Goal: Book appointment/travel/reservation

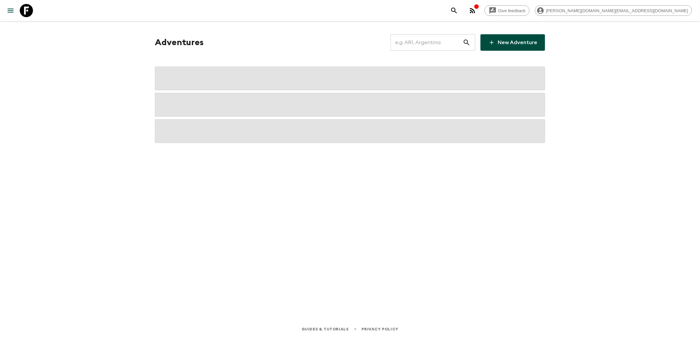
click at [417, 46] on input "text" at bounding box center [427, 42] width 72 height 18
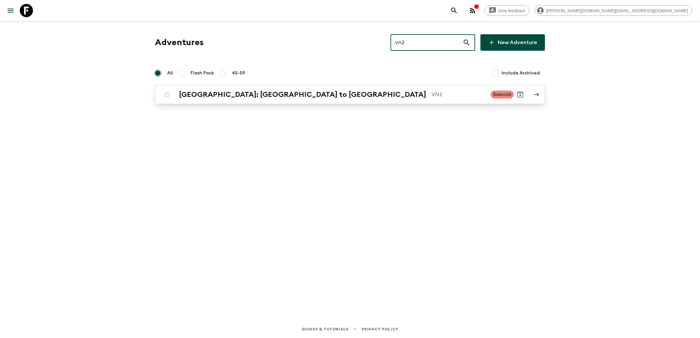
type input "vn2"
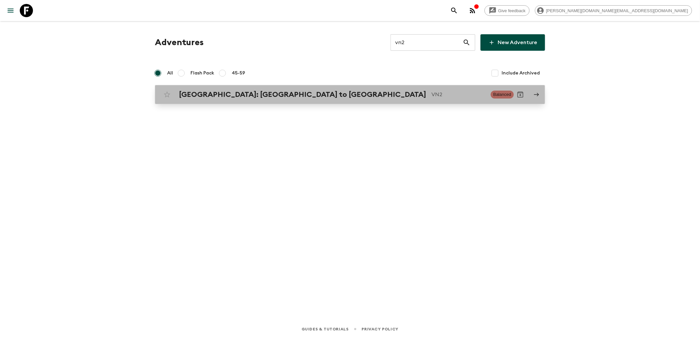
click at [254, 90] on h2 "[GEOGRAPHIC_DATA]: [GEOGRAPHIC_DATA] to [GEOGRAPHIC_DATA]" at bounding box center [302, 94] width 247 height 9
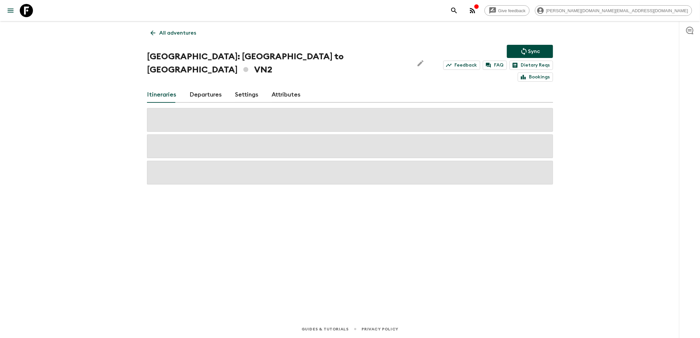
click at [166, 87] on link "Itineraries" at bounding box center [161, 95] width 29 height 16
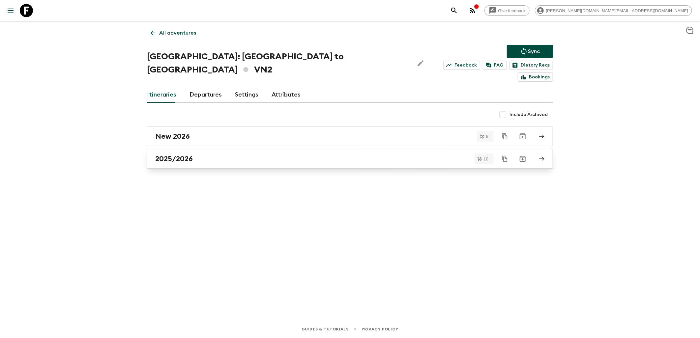
click at [186, 155] on h2 "2025/2026" at bounding box center [174, 159] width 38 height 9
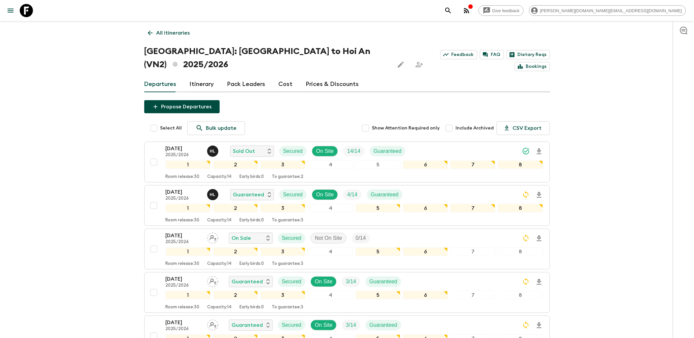
click at [185, 145] on div "[DATE] 2025/2026" at bounding box center [184, 151] width 36 height 13
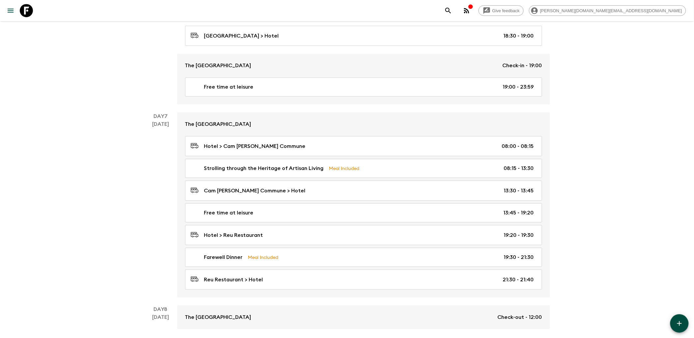
scroll to position [791, 0]
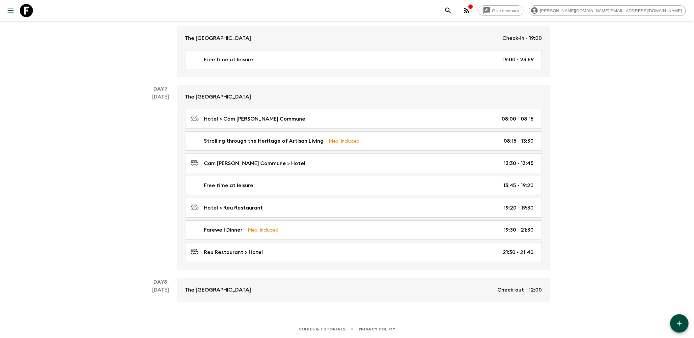
click at [24, 15] on icon at bounding box center [26, 10] width 13 height 13
